Goal: Find specific page/section: Find specific page/section

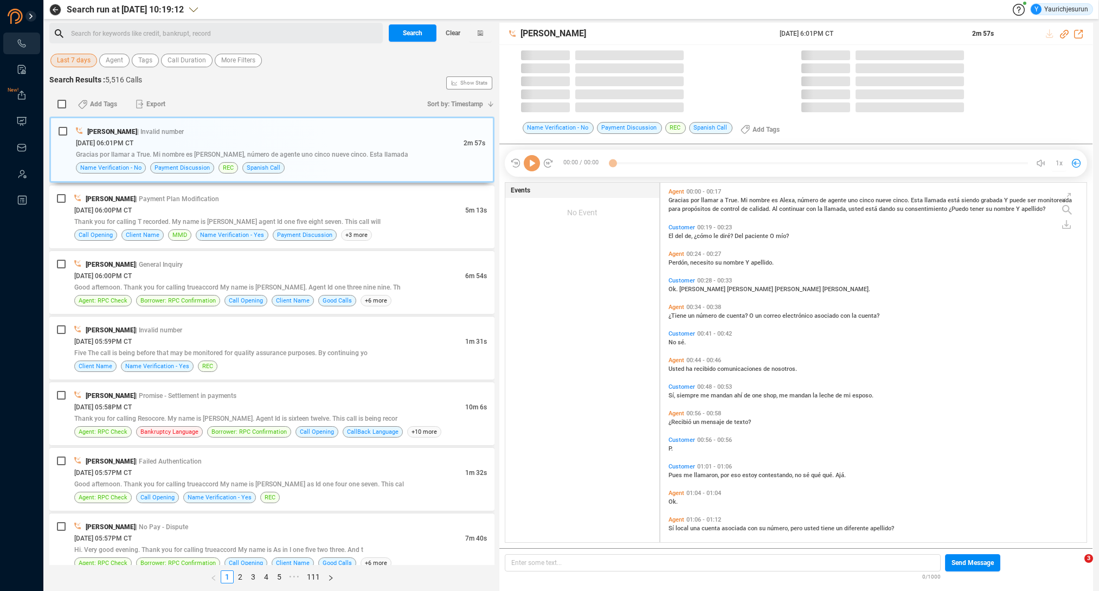
scroll to position [360, 421]
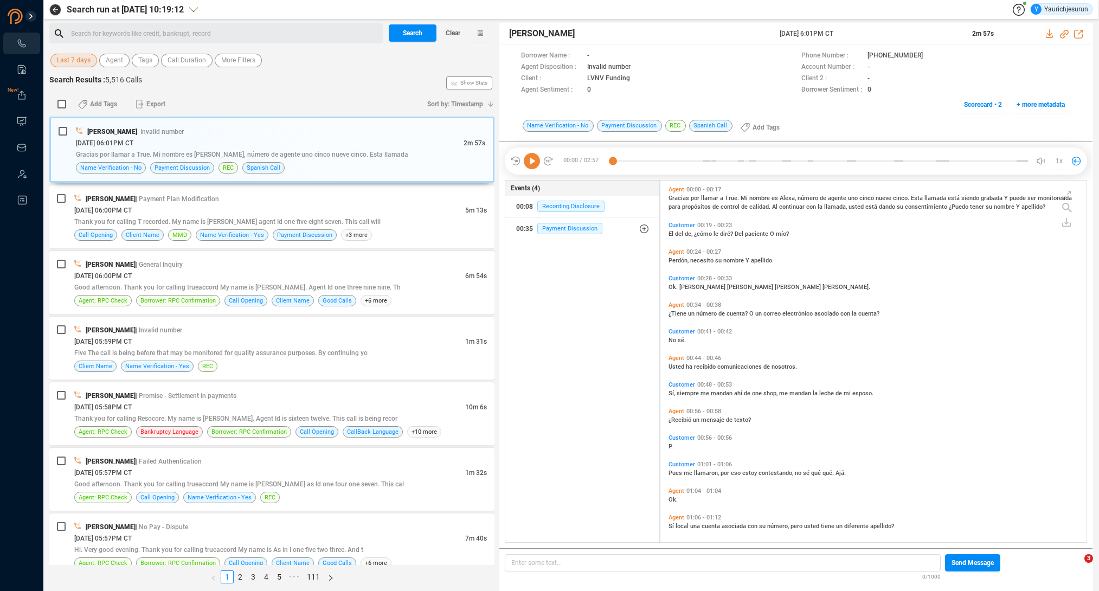
click at [77, 60] on span "Last 7 days" at bounding box center [74, 61] width 34 height 14
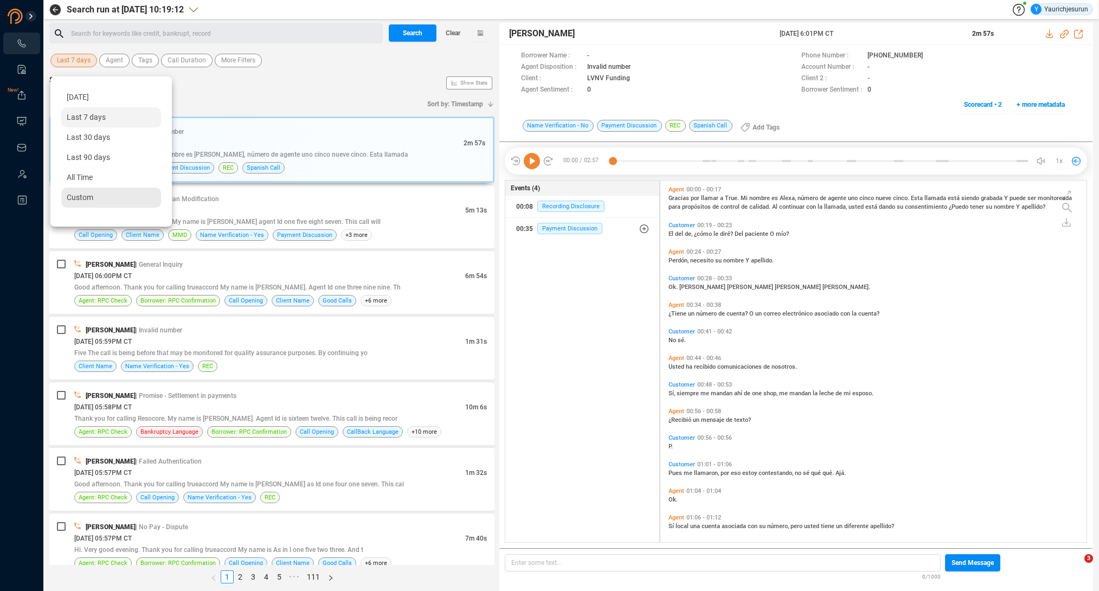
click at [87, 199] on span "Custom" at bounding box center [80, 197] width 27 height 9
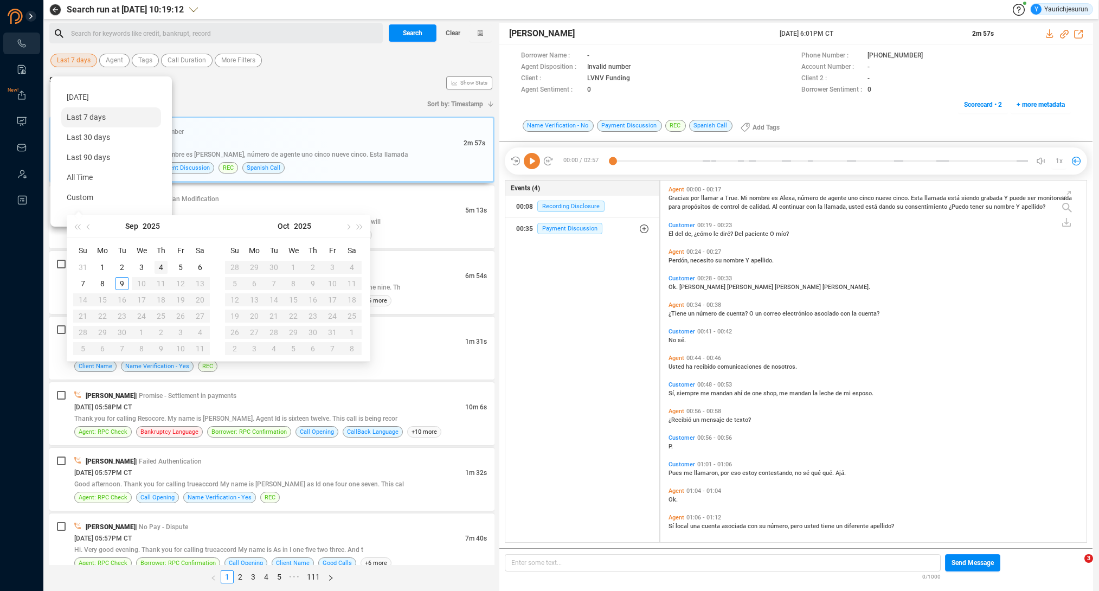
type input "[DATE]"
click at [157, 266] on div "4" at bounding box center [161, 267] width 13 height 13
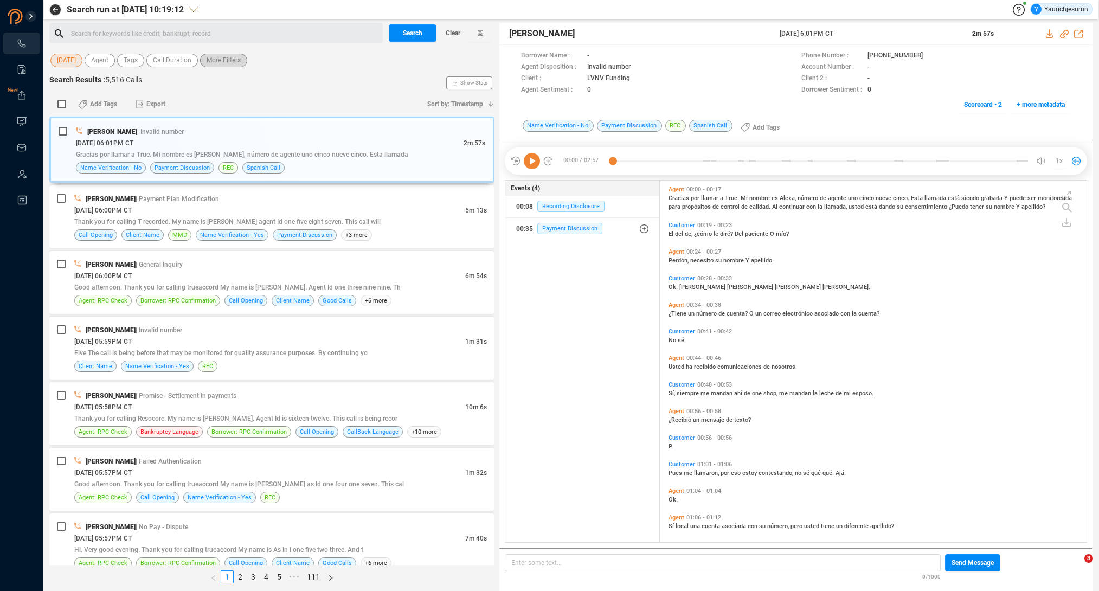
click at [218, 63] on span "More Filters" at bounding box center [224, 61] width 34 height 14
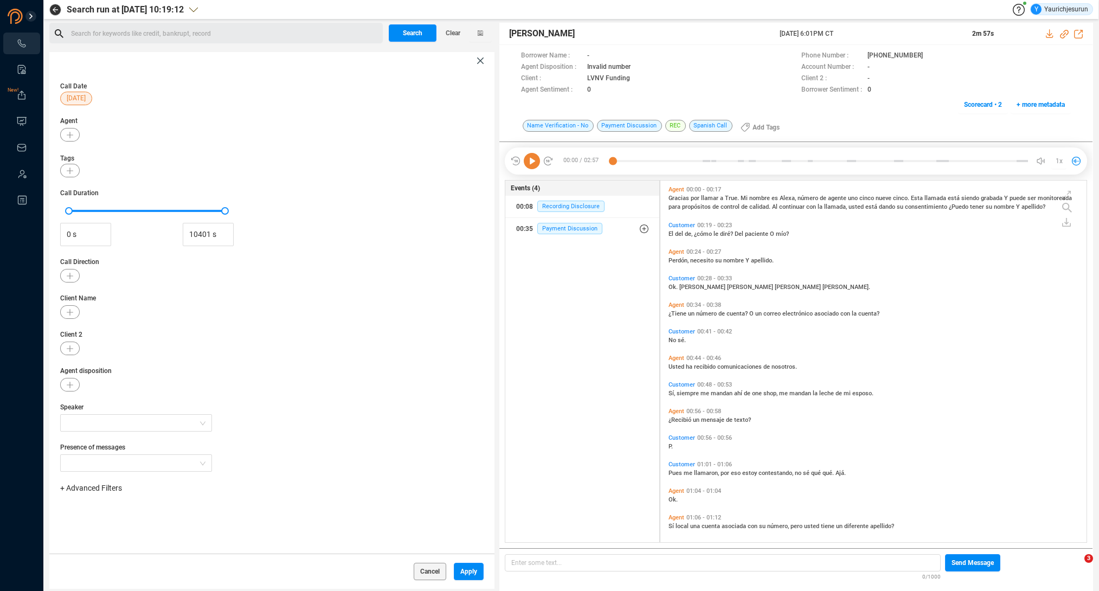
click at [102, 488] on span "+ Advanced Filters" at bounding box center [91, 488] width 62 height 9
click at [108, 446] on span "Phone Number" at bounding box center [96, 446] width 50 height 9
click at [134, 524] on div "Enter a comma separated list ﻿" at bounding box center [169, 522] width 206 height 23
click at [134, 524] on div "2403021210" at bounding box center [169, 522] width 206 height 23
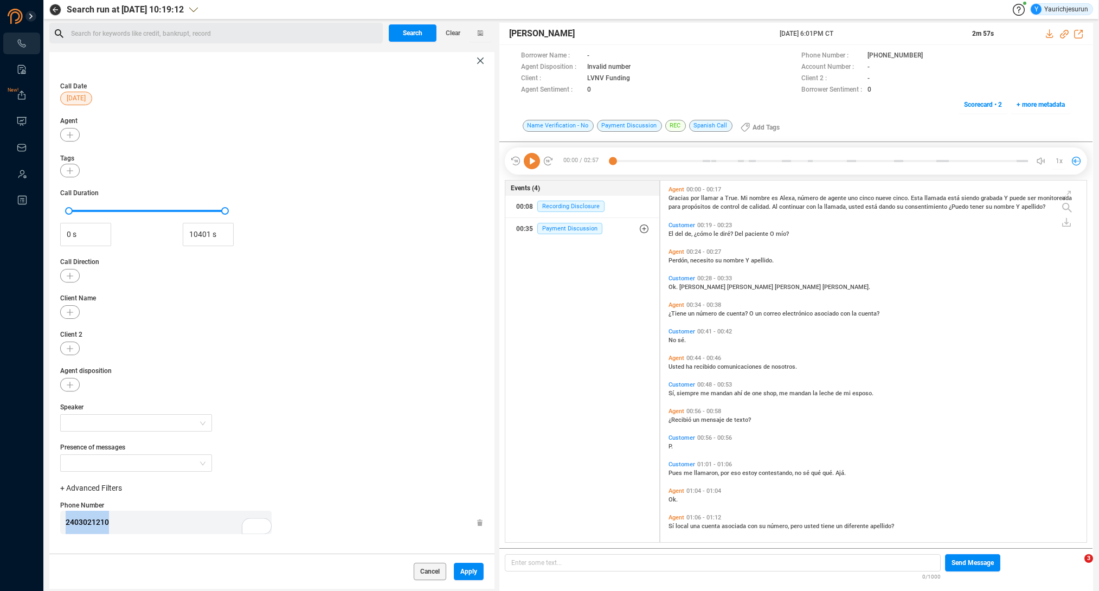
click at [134, 524] on div "2403021210" at bounding box center [169, 522] width 206 height 23
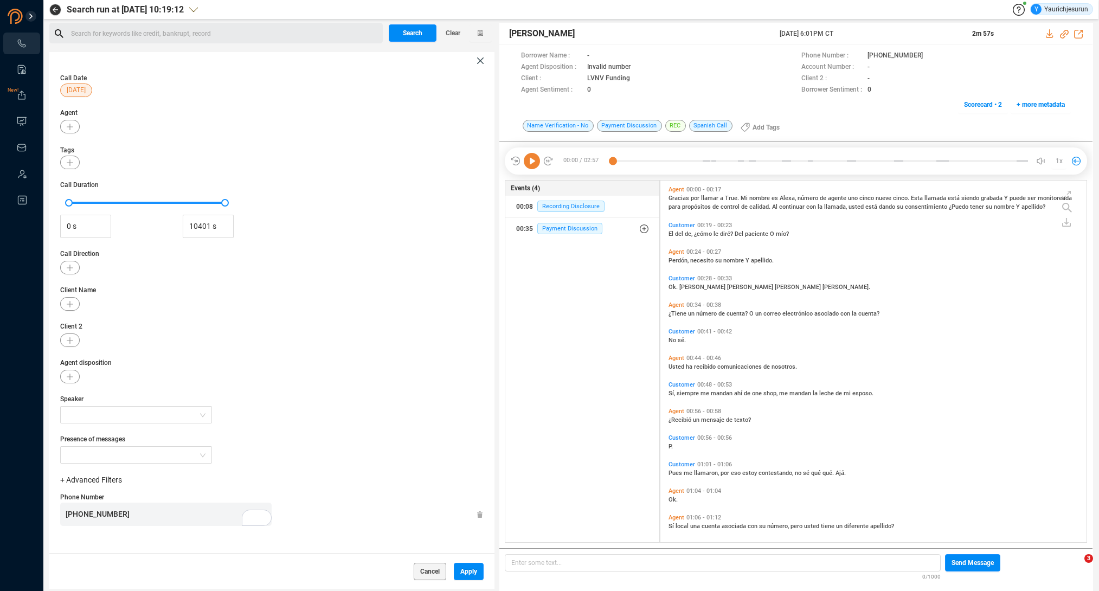
scroll to position [12, 0]
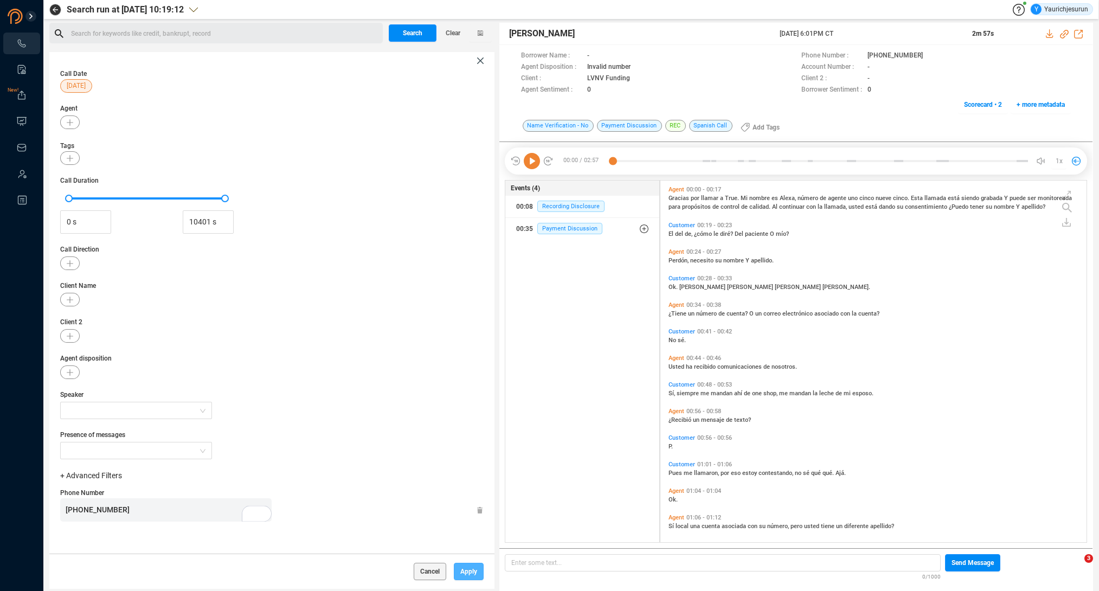
click at [468, 575] on span "Apply" at bounding box center [468, 571] width 17 height 17
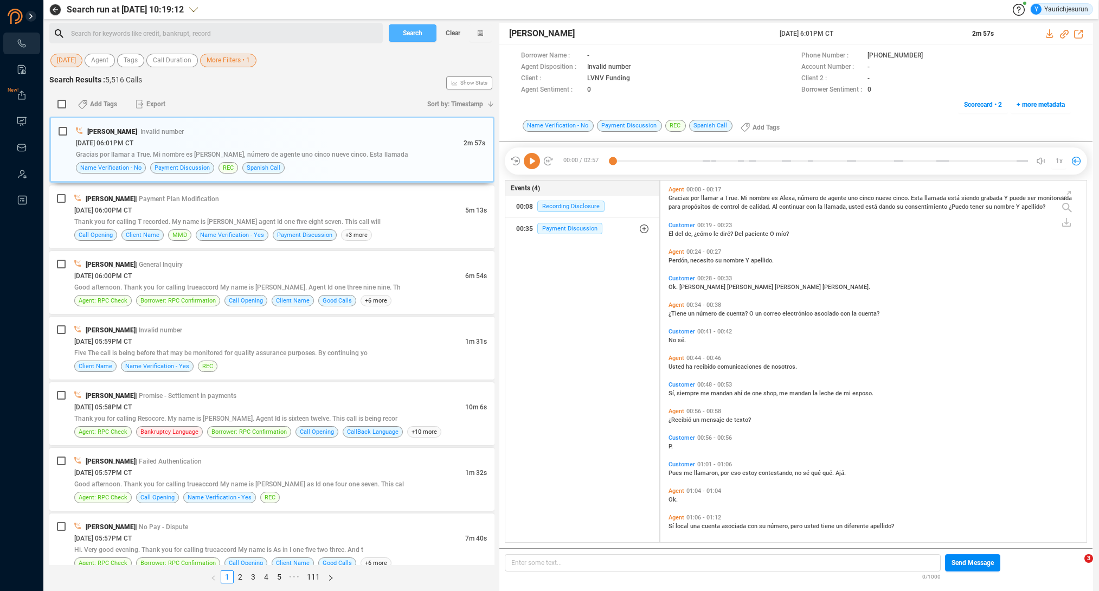
click at [414, 36] on span "Search" at bounding box center [413, 32] width 20 height 17
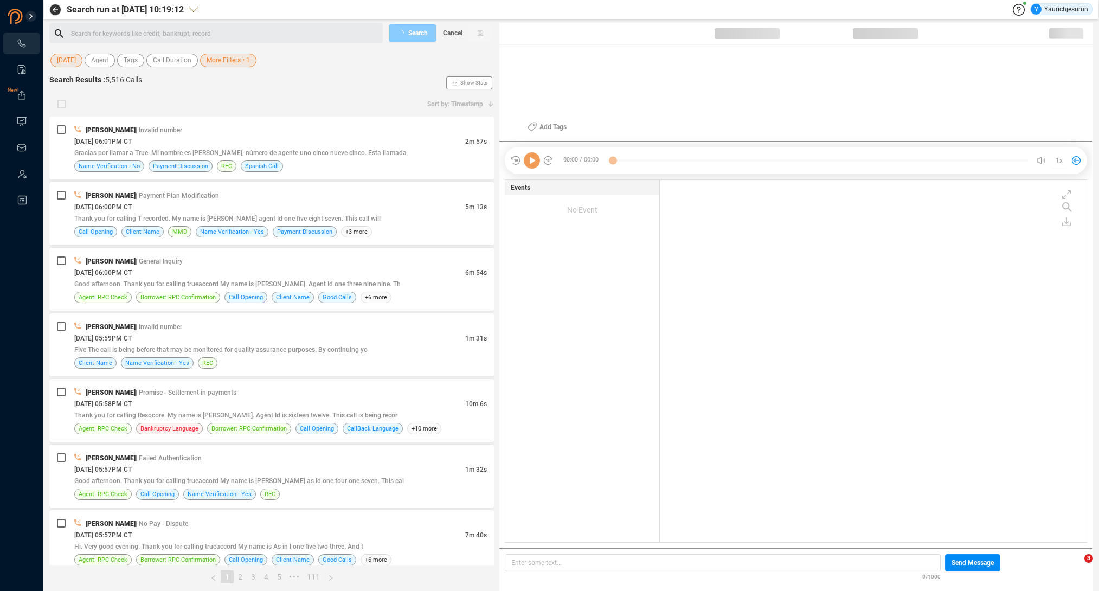
scroll to position [360, 421]
checkbox input "true"
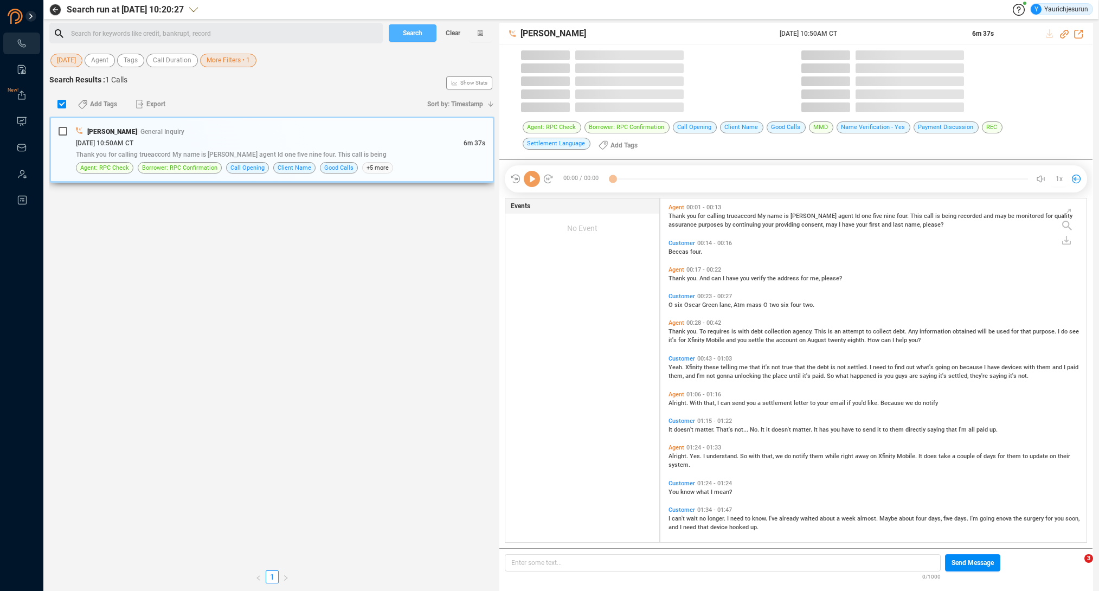
scroll to position [344, 421]
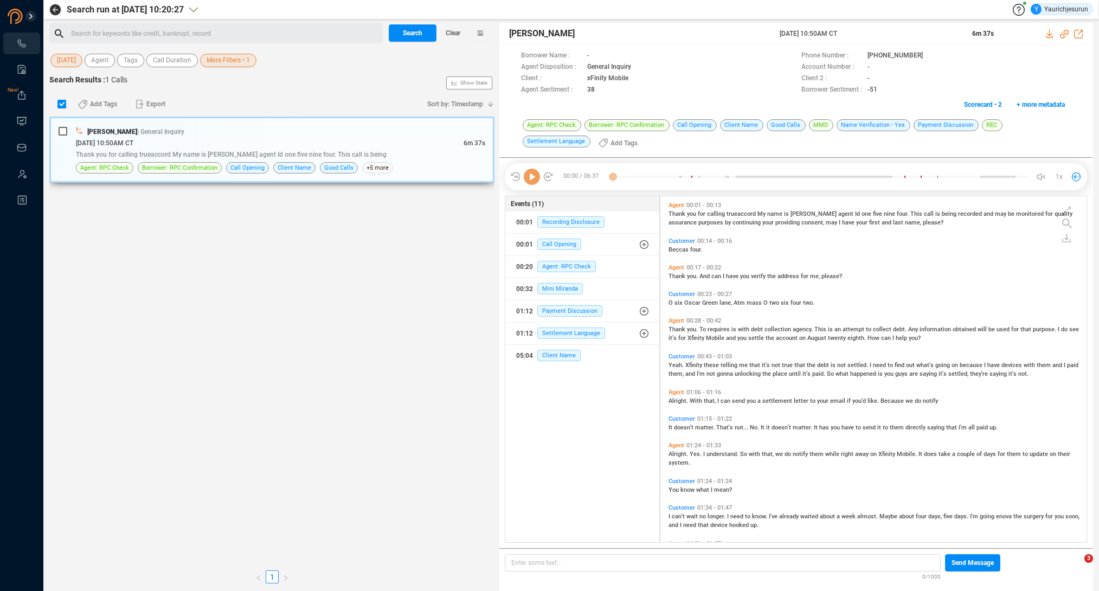
click at [396, 137] on div "09/04/2025 @ 10:50AM CT" at bounding box center [270, 142] width 388 height 11
click at [1046, 35] on icon at bounding box center [1050, 33] width 9 height 9
